Goal: Check status: Check status

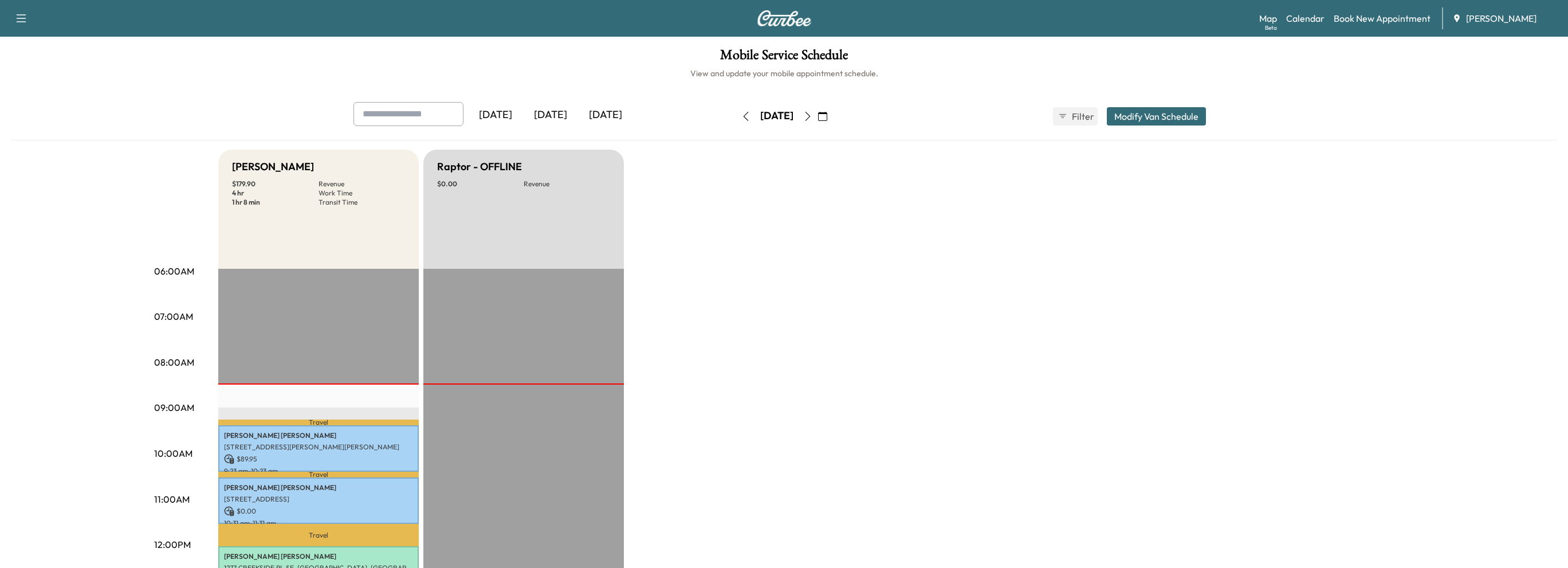
scroll to position [114, 0]
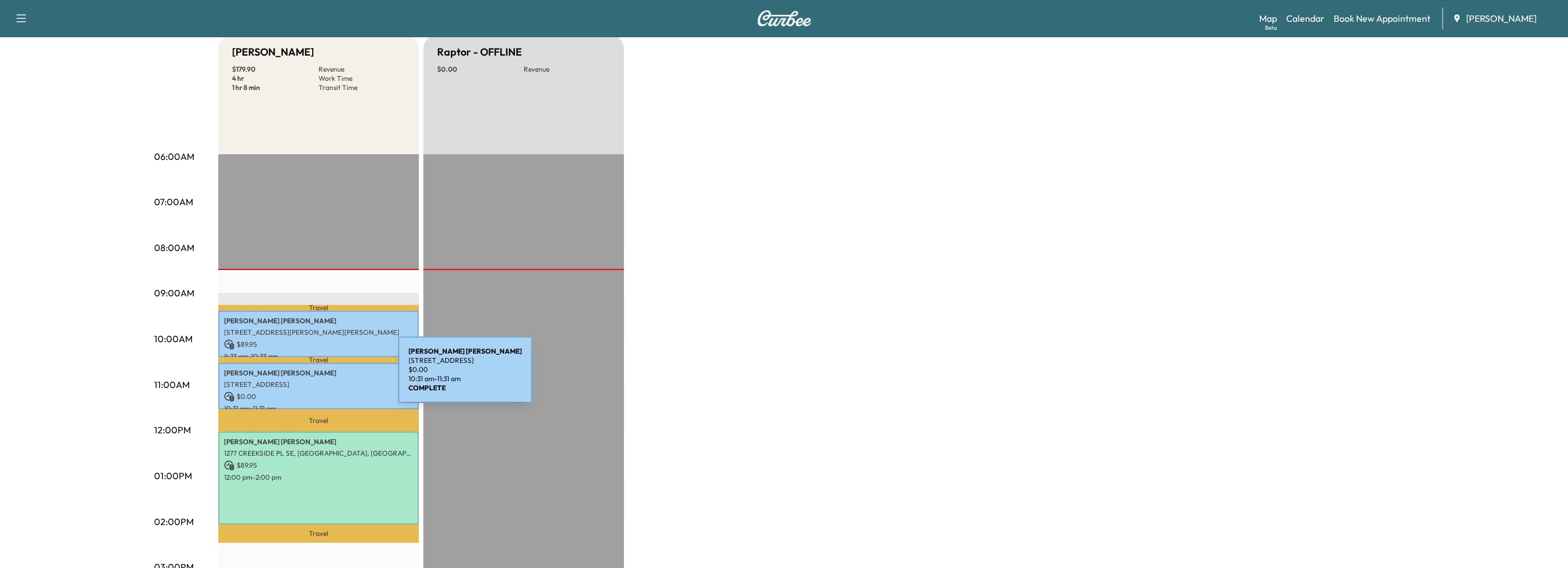
click at [312, 380] on p "[STREET_ADDRESS]" at bounding box center [319, 384] width 189 height 9
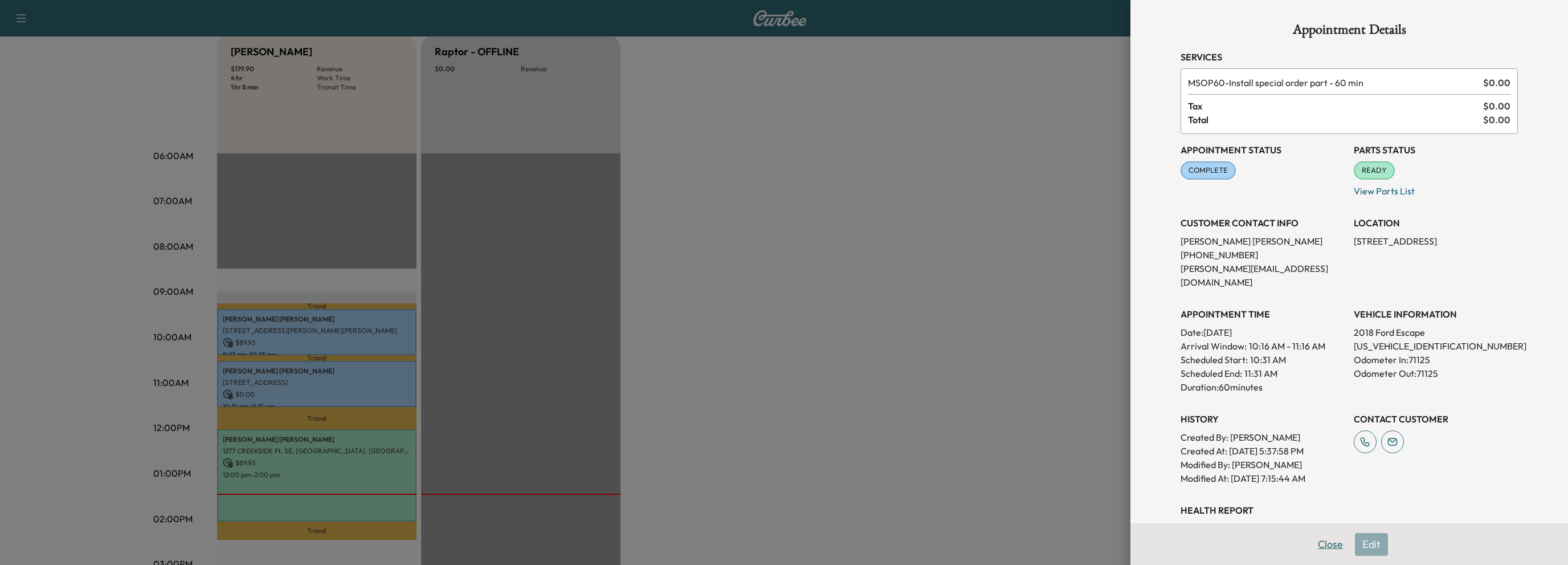
click at [1321, 548] on button "Close" at bounding box center [1330, 544] width 40 height 22
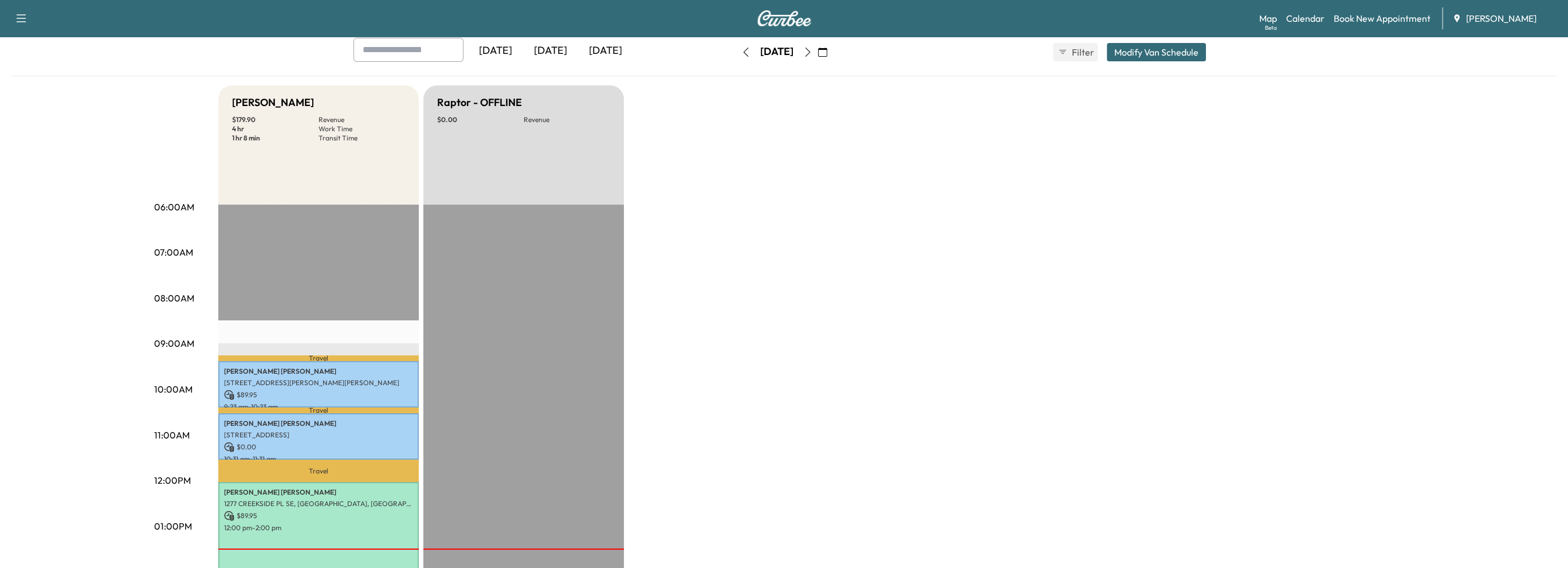
scroll to position [0, 0]
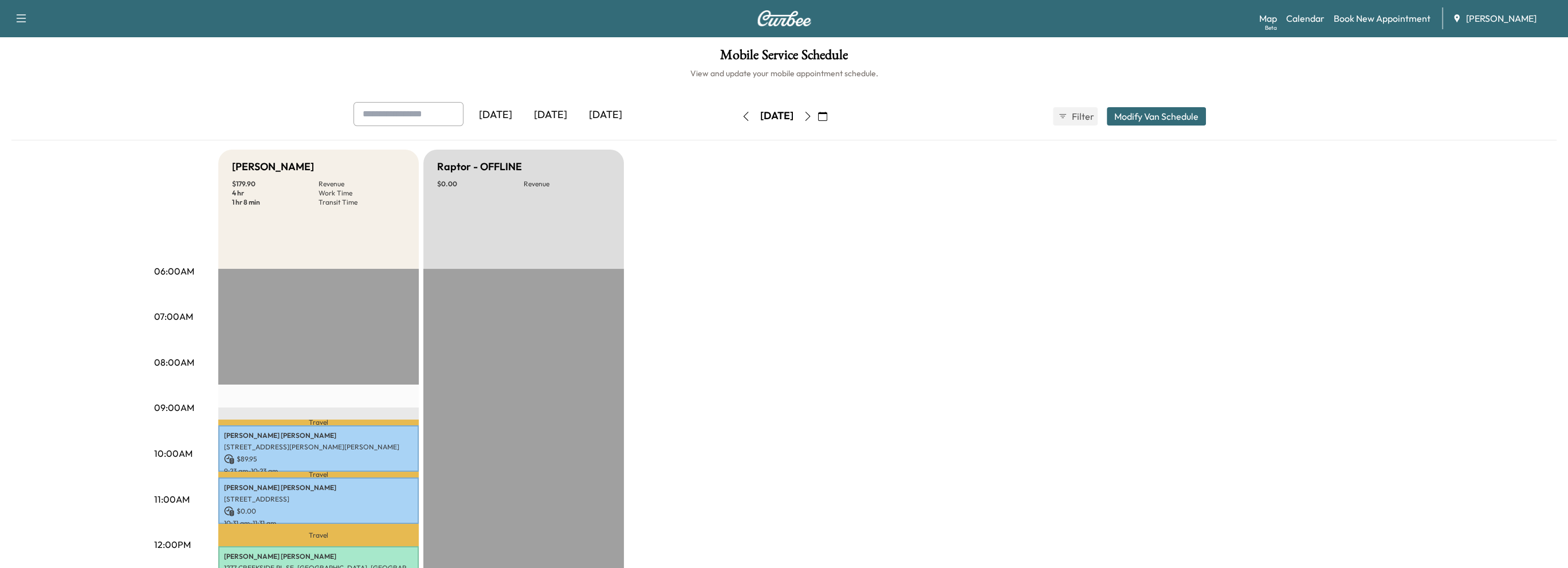
click at [827, 114] on icon "button" at bounding box center [823, 116] width 9 height 9
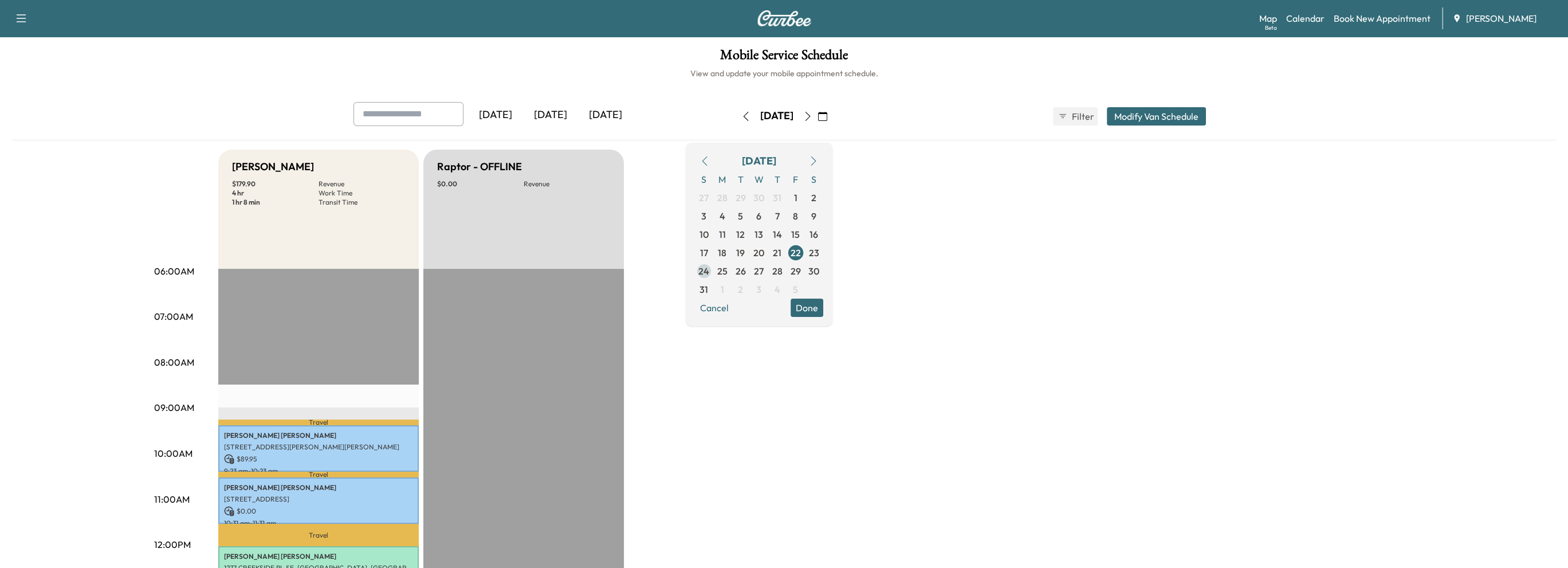
click at [728, 271] on span "25" at bounding box center [722, 271] width 11 height 13
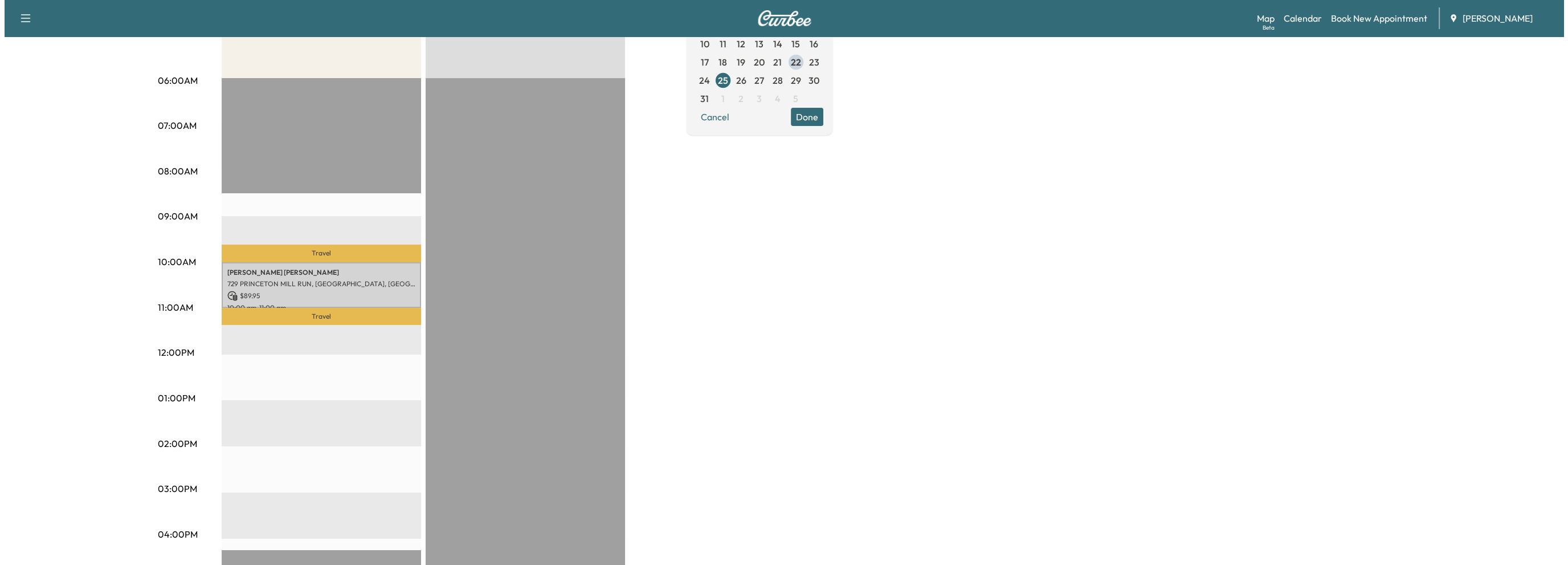
scroll to position [171, 0]
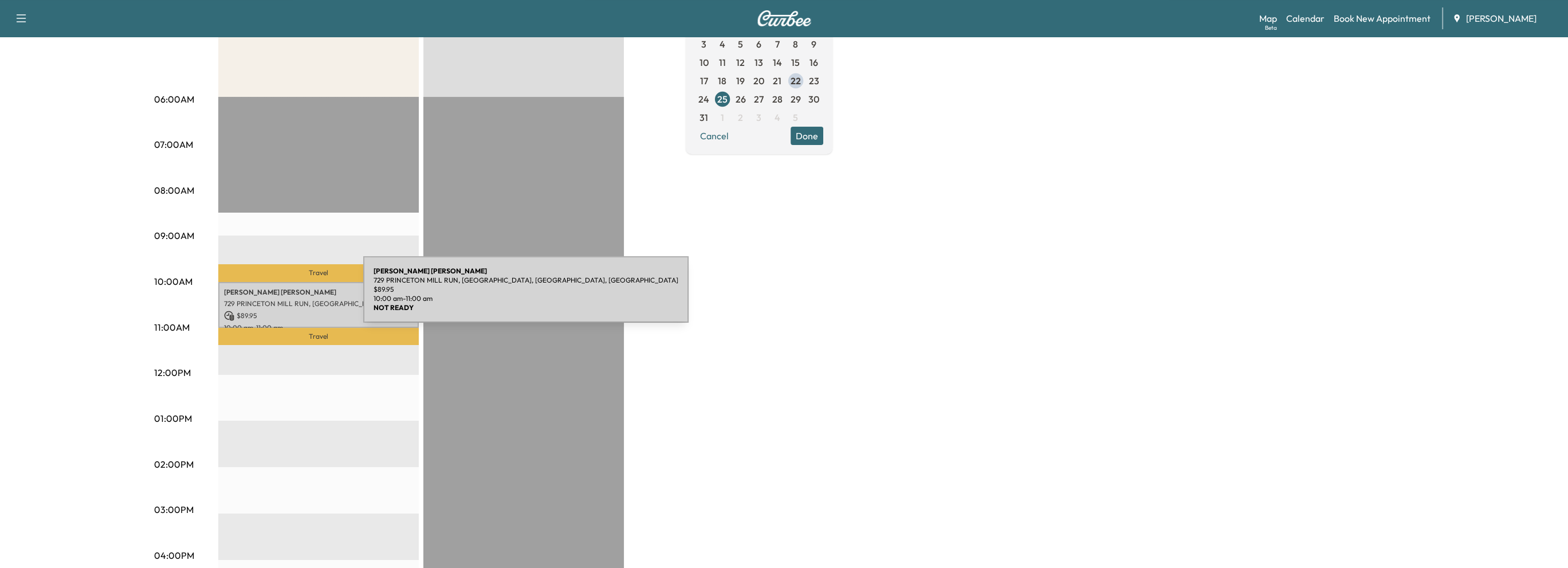
click at [277, 299] on p "729 PRINCETON MILL RUN, [GEOGRAPHIC_DATA], [GEOGRAPHIC_DATA], [GEOGRAPHIC_DATA]" at bounding box center [319, 303] width 189 height 9
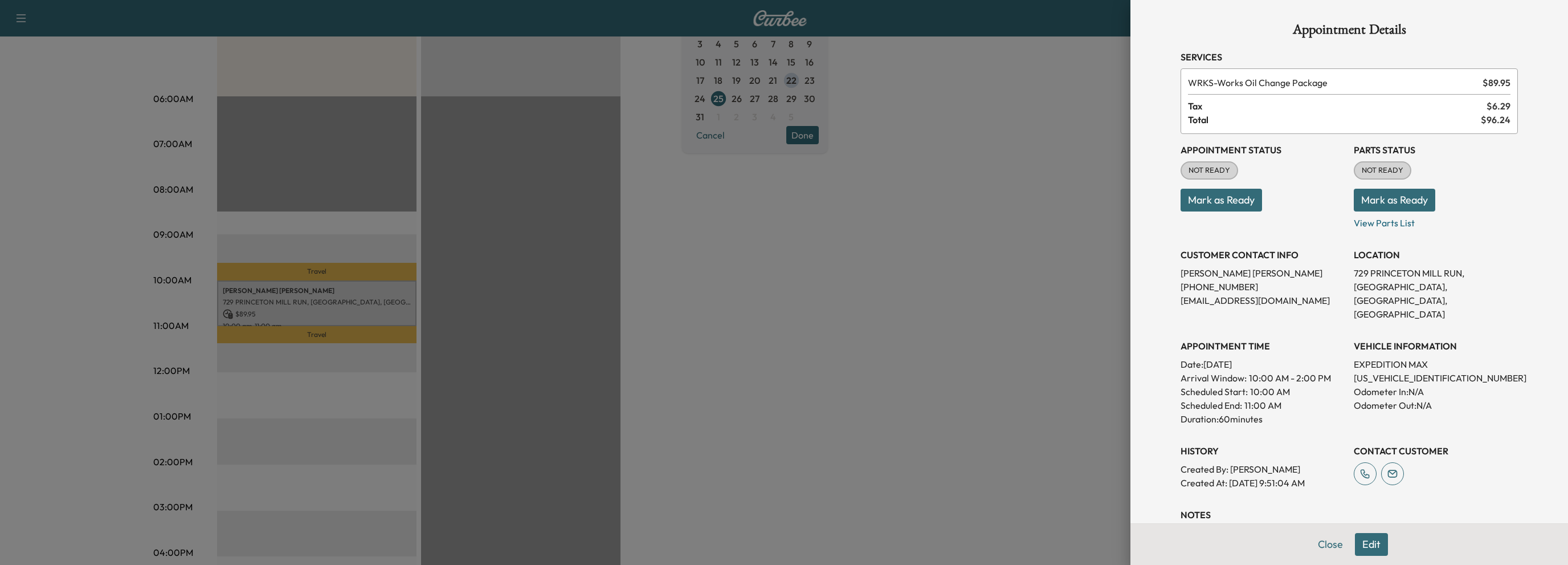
click at [1215, 202] on button "Mark as Ready" at bounding box center [1222, 200] width 82 height 22
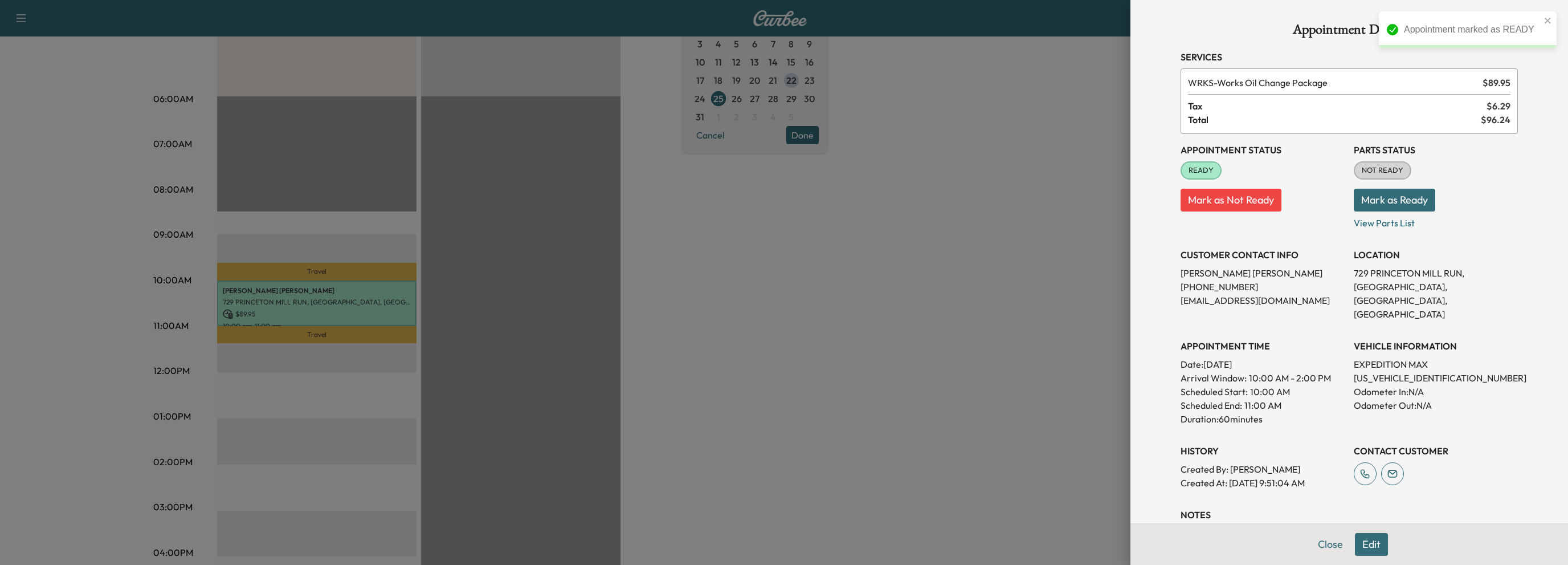
click at [1398, 204] on button "Mark as Ready" at bounding box center [1395, 200] width 82 height 22
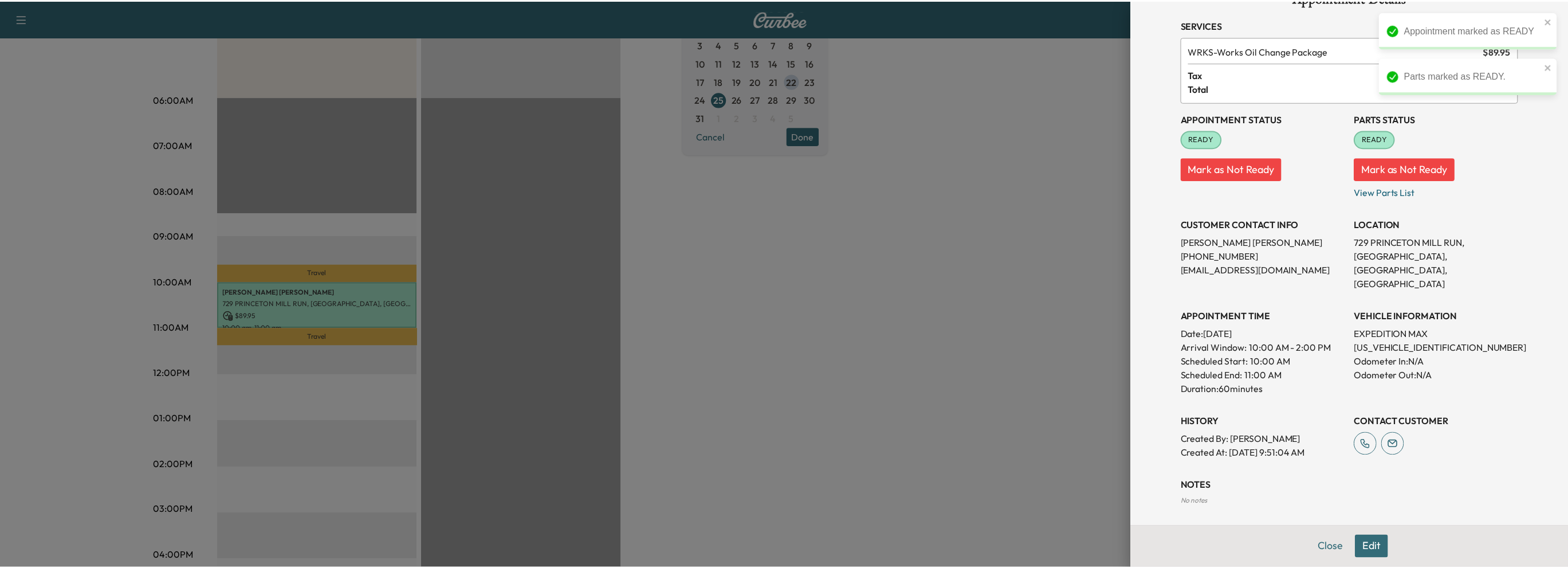
scroll to position [0, 0]
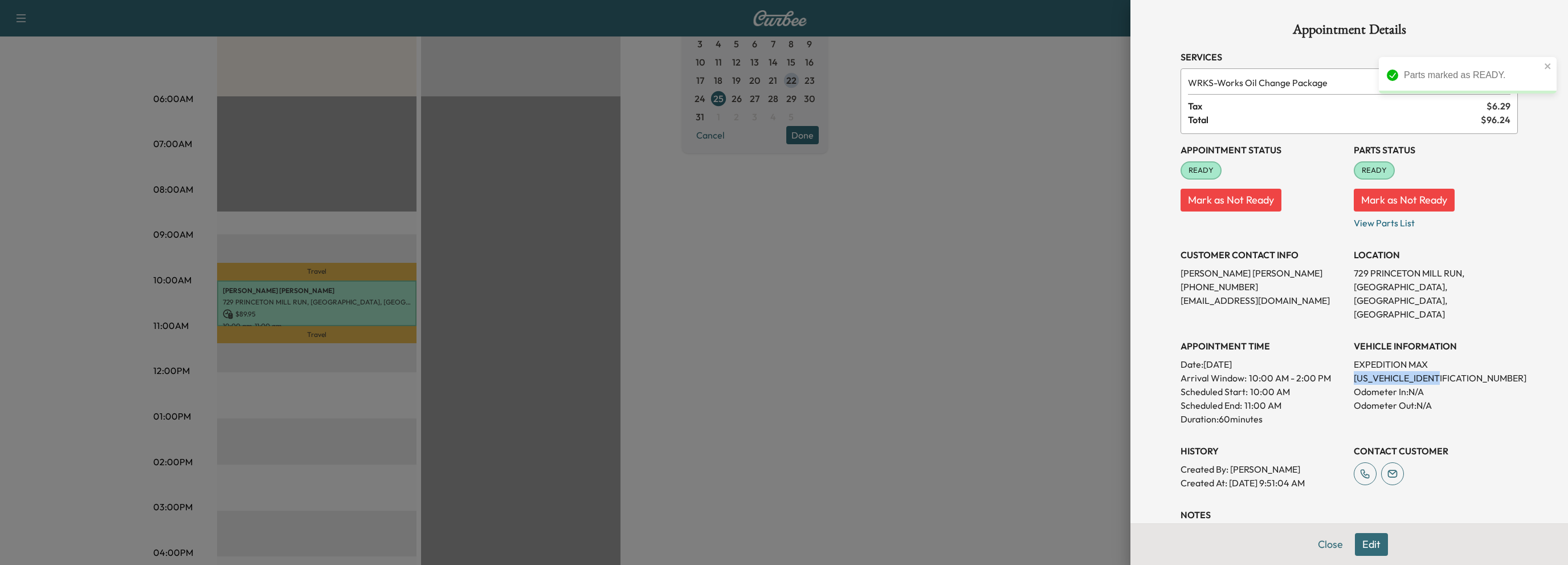
drag, startPoint x: 1347, startPoint y: 366, endPoint x: 1446, endPoint y: 364, distance: 99.0
click at [1451, 371] on p "[US_VEHICLE_IDENTIFICATION_NUMBER]" at bounding box center [1437, 377] width 164 height 13
copy p "[US_VEHICLE_IDENTIFICATION_NUMBER]"
drag, startPoint x: 1273, startPoint y: 200, endPoint x: 1283, endPoint y: 163, distance: 38.3
drag, startPoint x: 1321, startPoint y: 542, endPoint x: 1317, endPoint y: 535, distance: 8.1
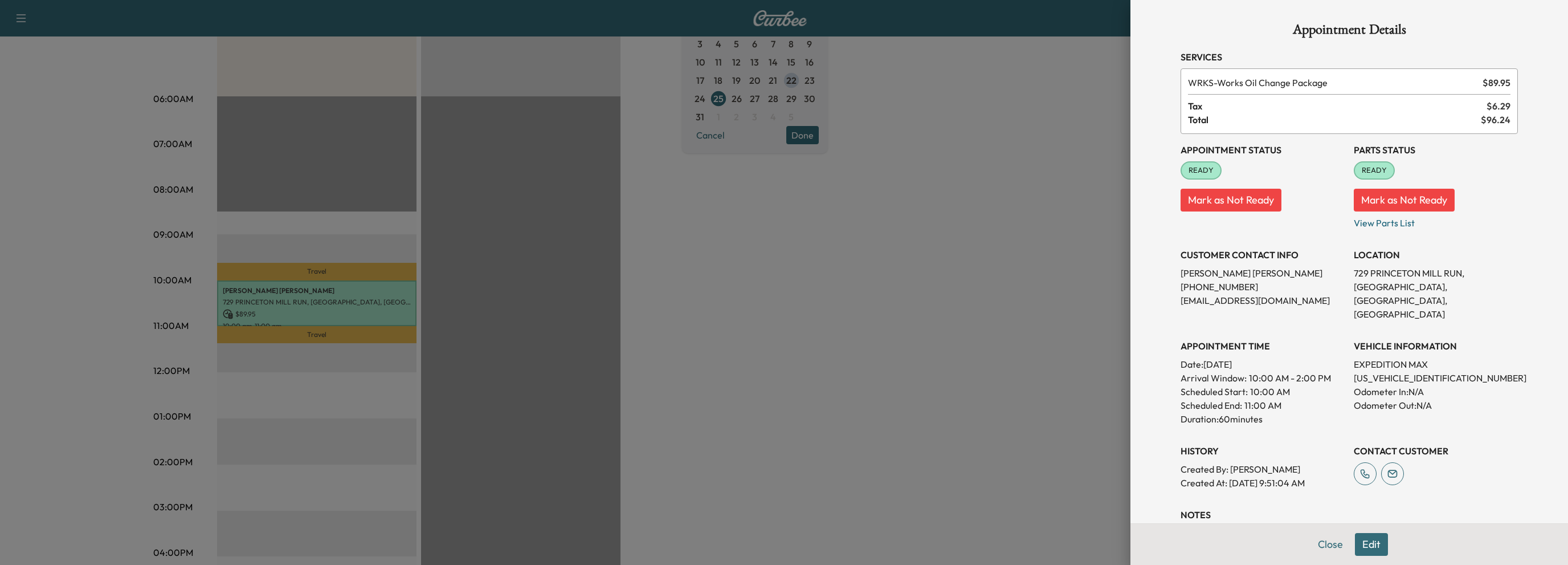
click at [1321, 542] on button "Close" at bounding box center [1330, 544] width 40 height 22
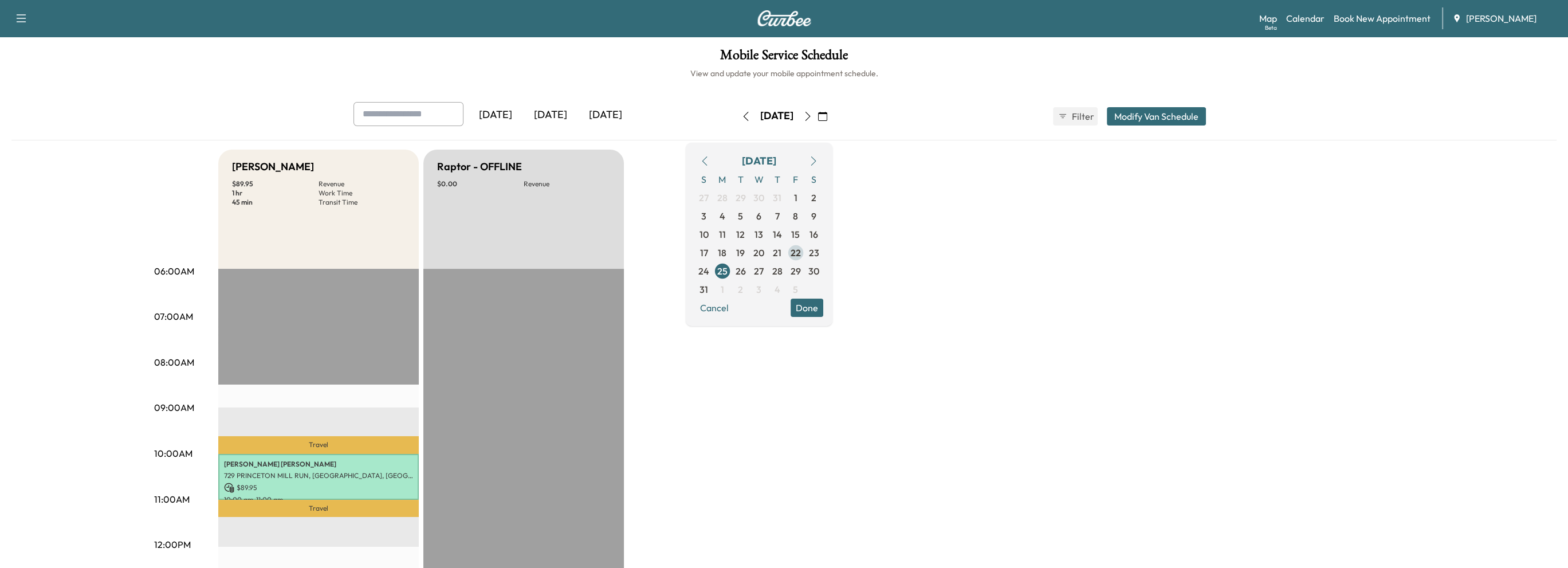
click at [801, 249] on span "22" at bounding box center [796, 252] width 11 height 13
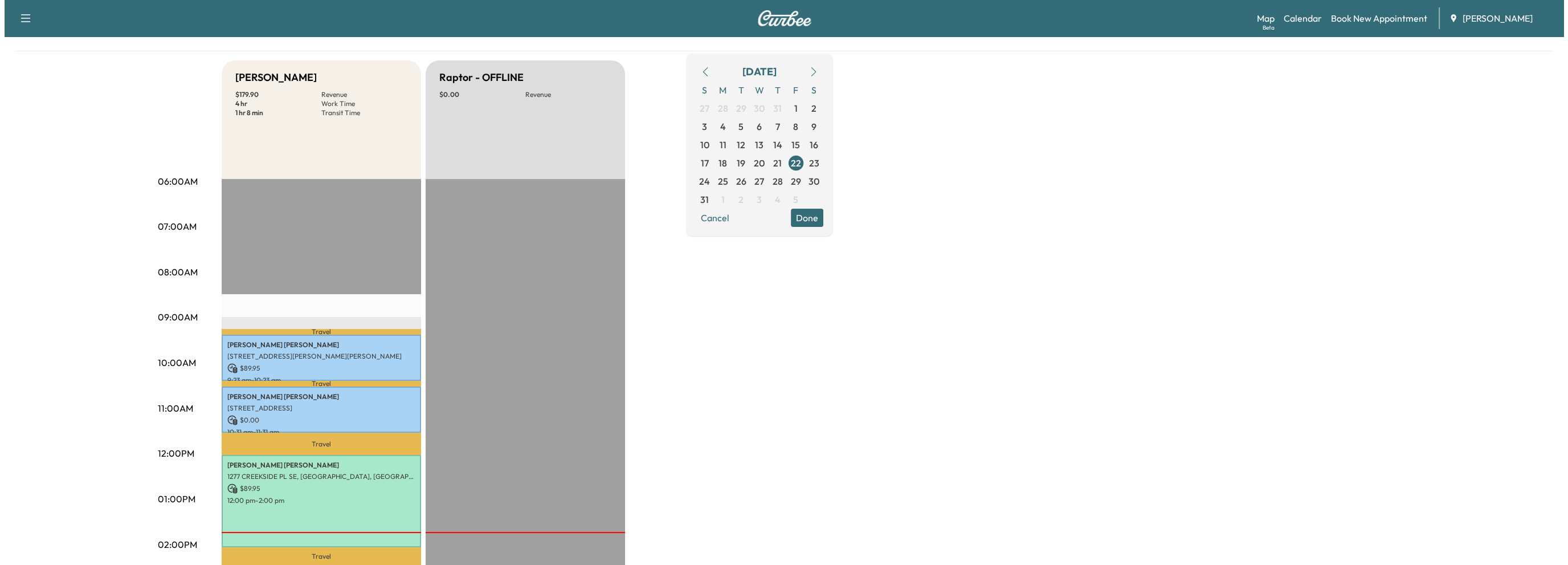
scroll to position [171, 0]
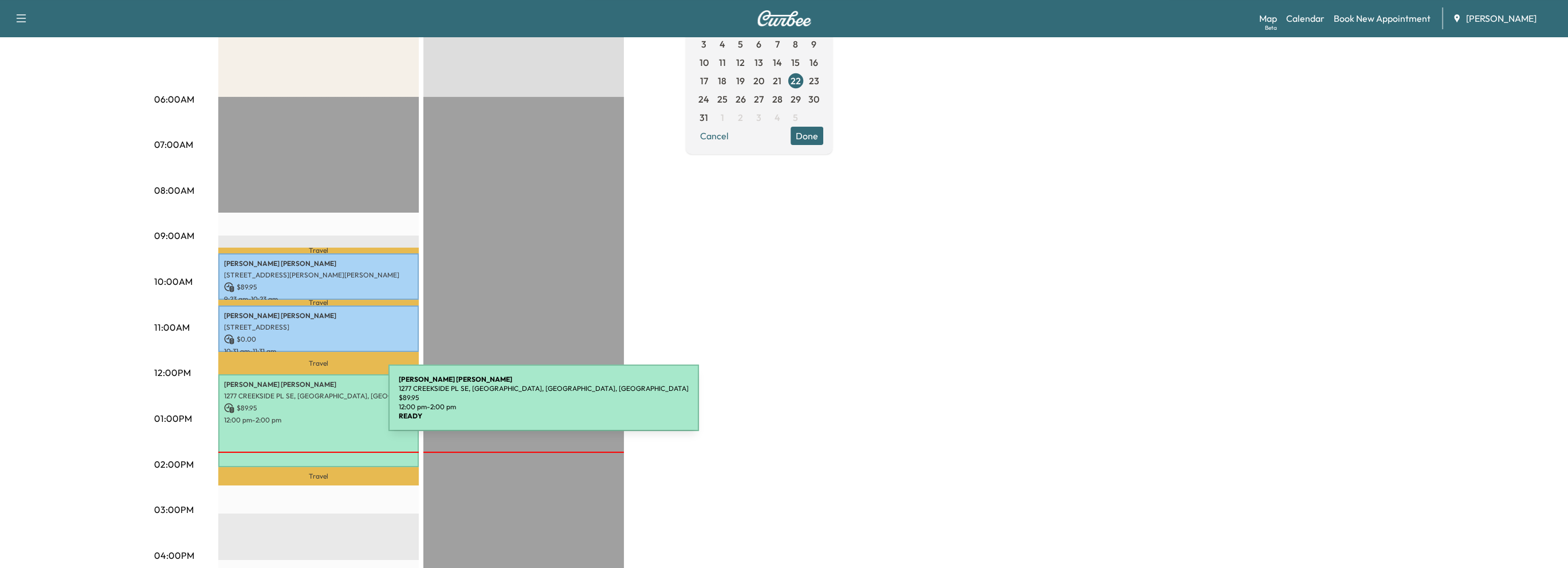
click at [302, 404] on p "$ 89.95" at bounding box center [319, 408] width 189 height 11
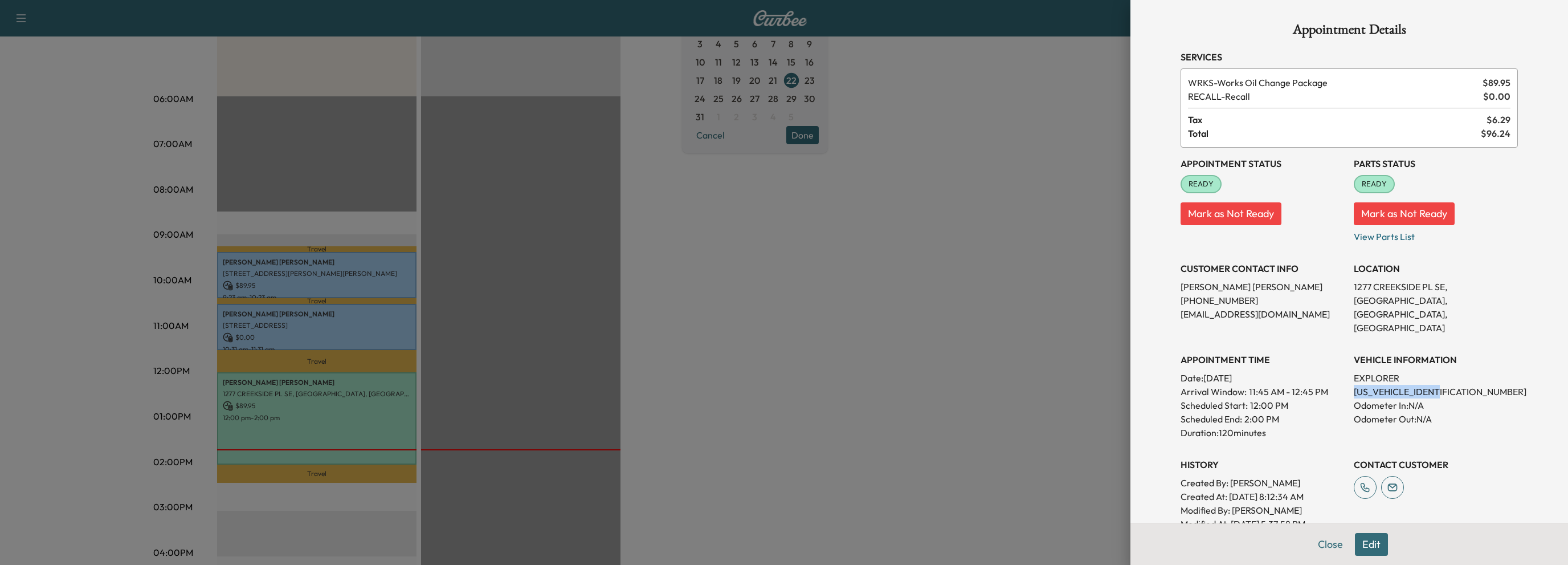
drag, startPoint x: 1343, startPoint y: 375, endPoint x: 1425, endPoint y: 376, distance: 82.0
click at [1440, 376] on div "Appointment Status READY Mark as Not Ready Parts Status READY Mark as Not Ready…" at bounding box center [1349, 339] width 337 height 383
copy p "[US_VEHICLE_IDENTIFICATION_NUMBER]"
